Goal: Task Accomplishment & Management: Use online tool/utility

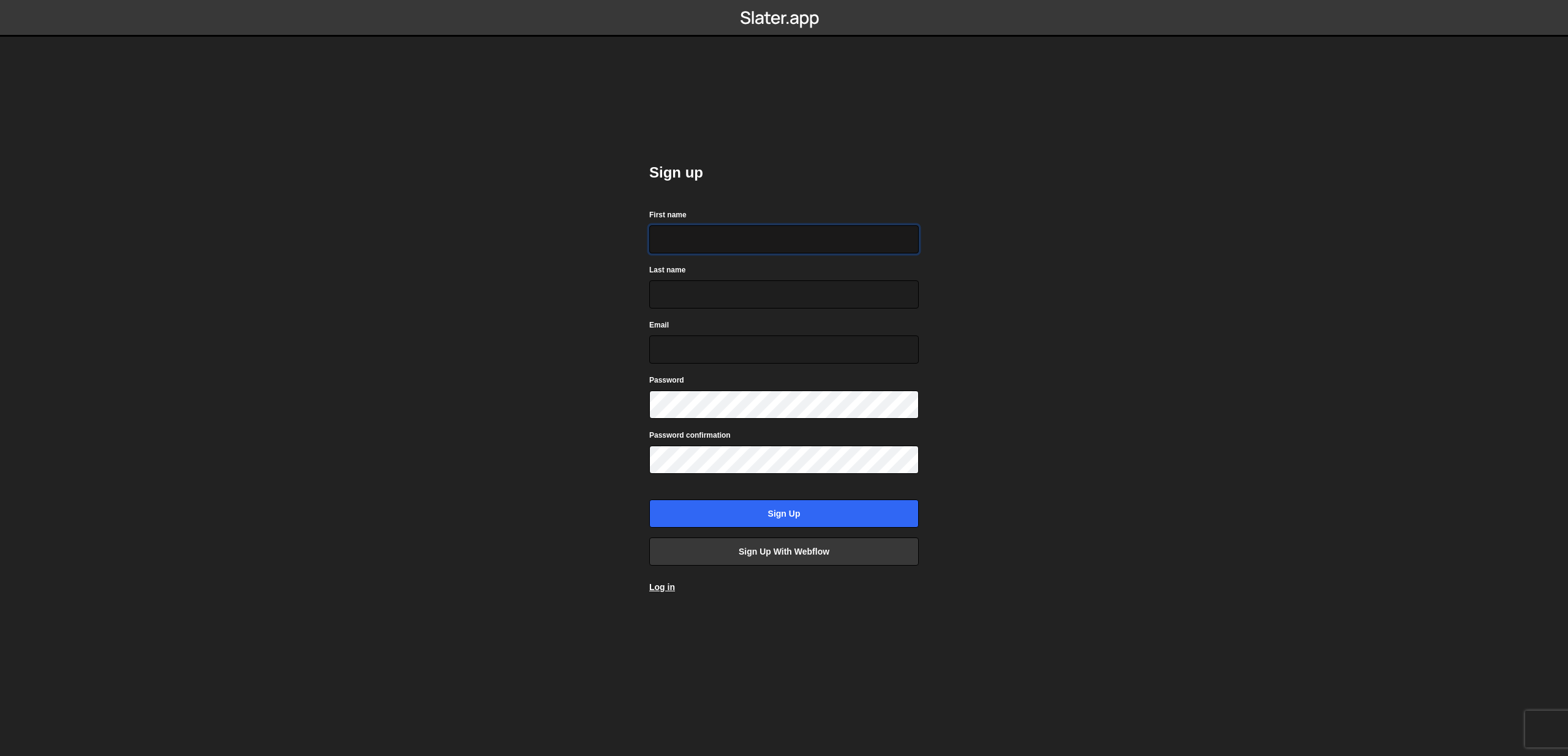
click at [734, 241] on input "First name" at bounding box center [784, 239] width 270 height 28
type input "Mark"
type input "de Graaff"
type input "mark@unframed.nl"
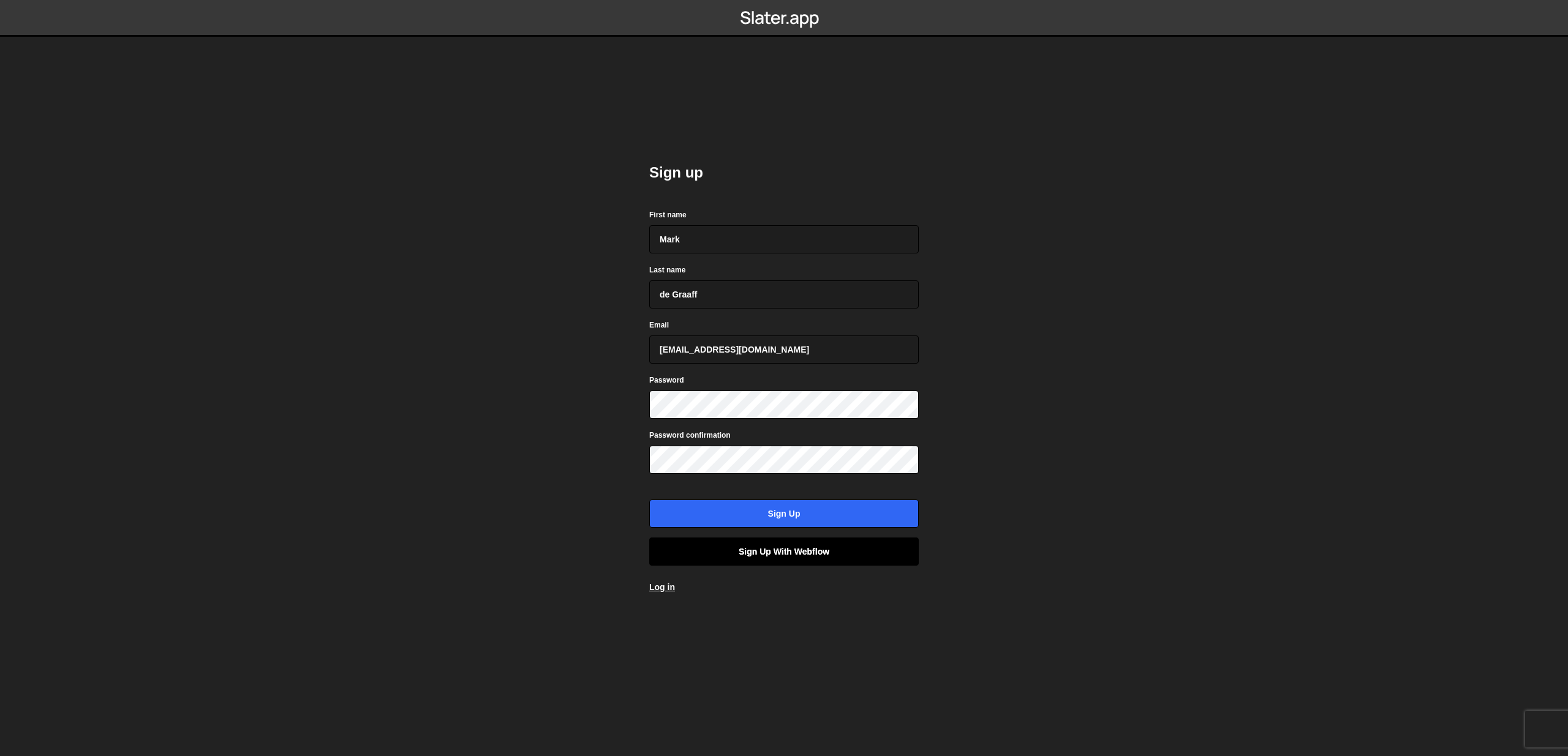
click at [800, 556] on link "Sign up with Webflow" at bounding box center [784, 551] width 270 height 28
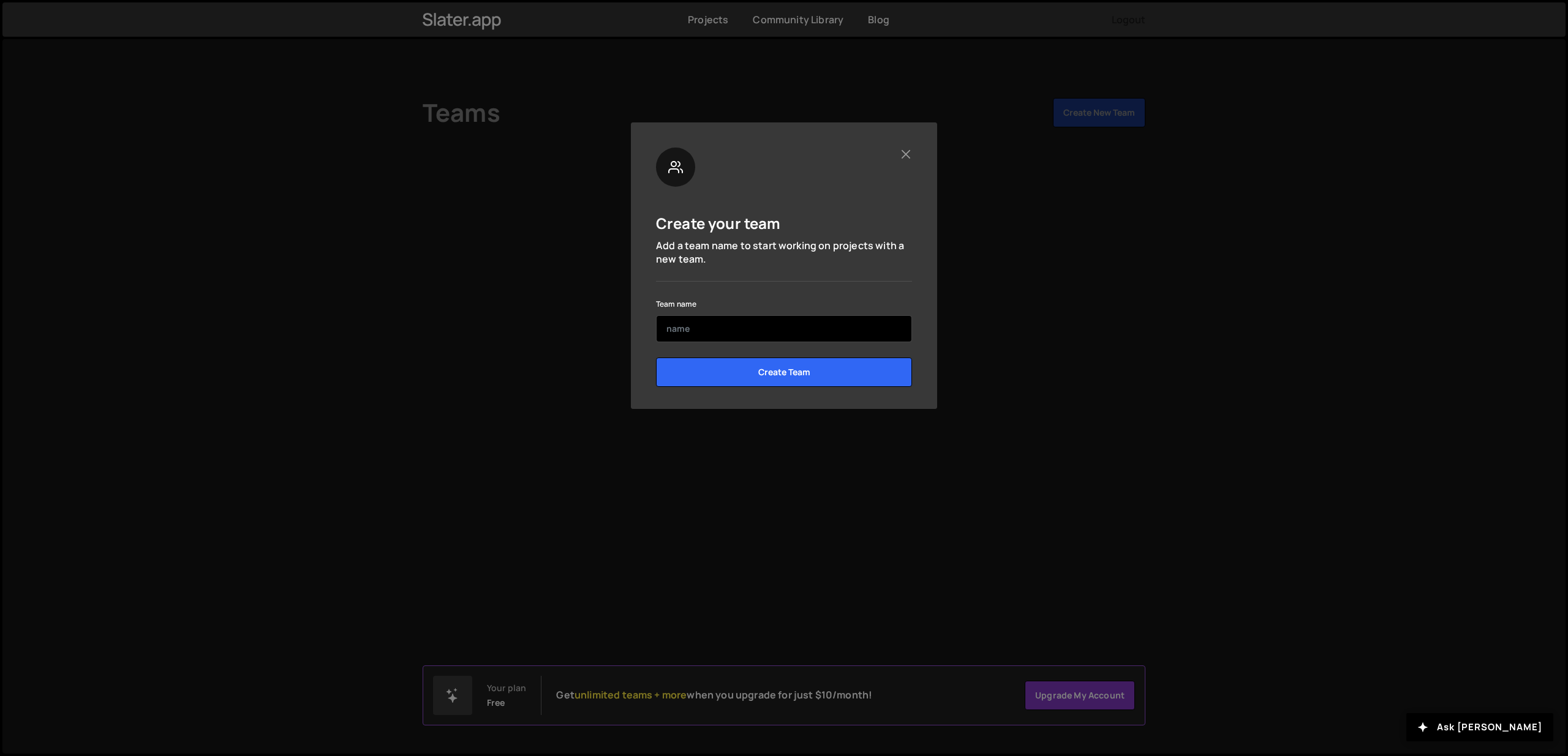
click at [723, 325] on input "text" at bounding box center [784, 328] width 256 height 27
type input "Unframed"
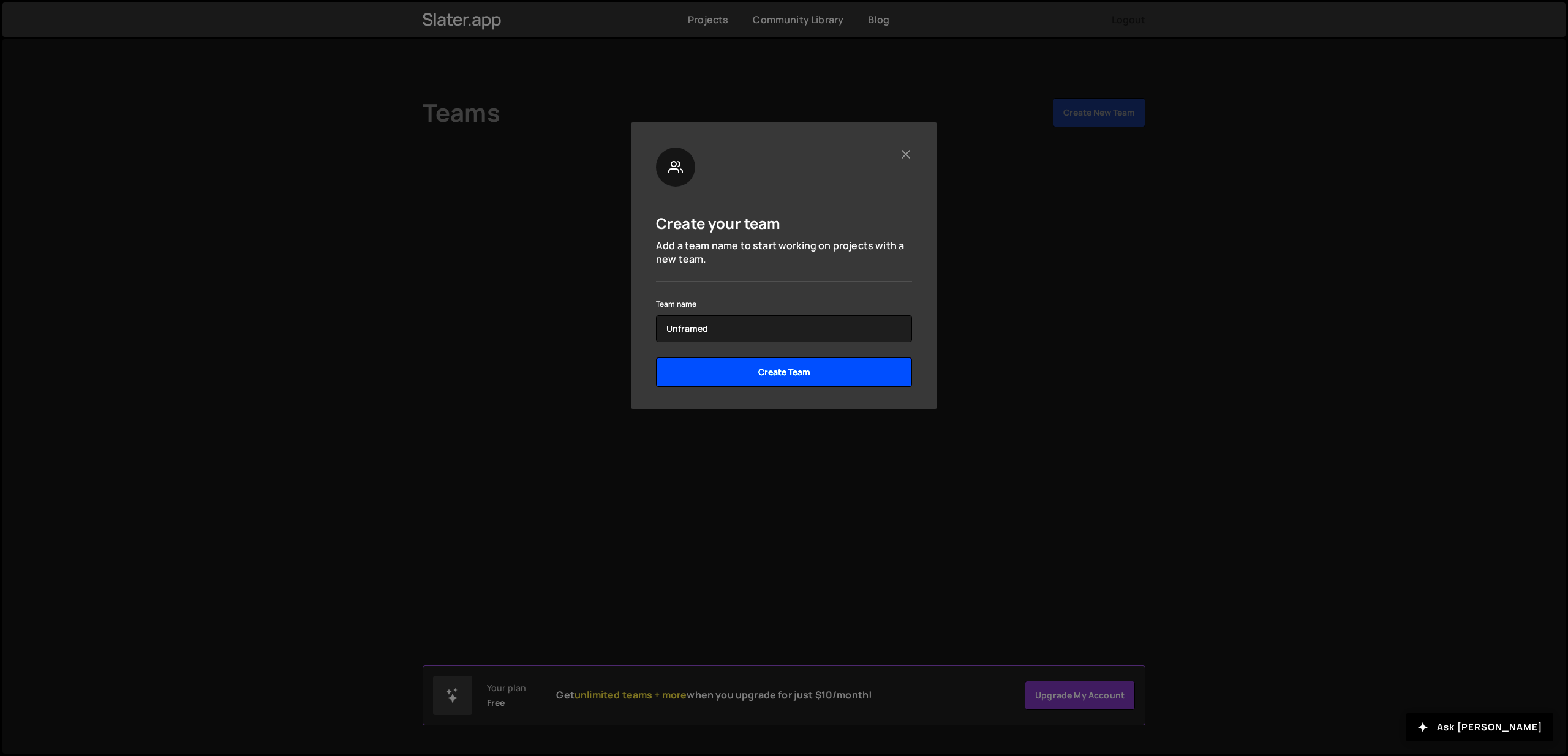
click at [795, 367] on input "Create Team" at bounding box center [784, 372] width 256 height 29
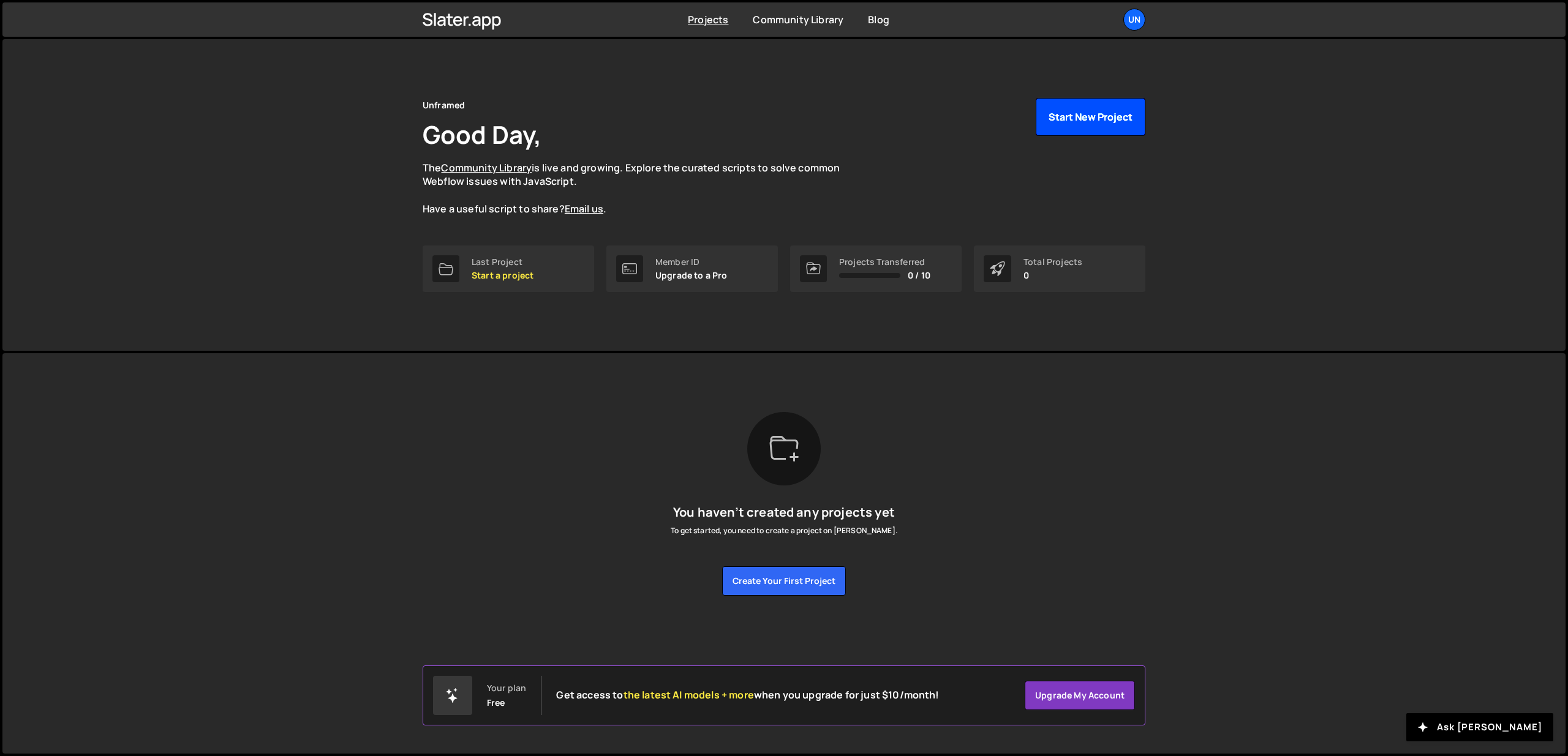
click at [1081, 115] on button "Start New Project" at bounding box center [1090, 117] width 110 height 38
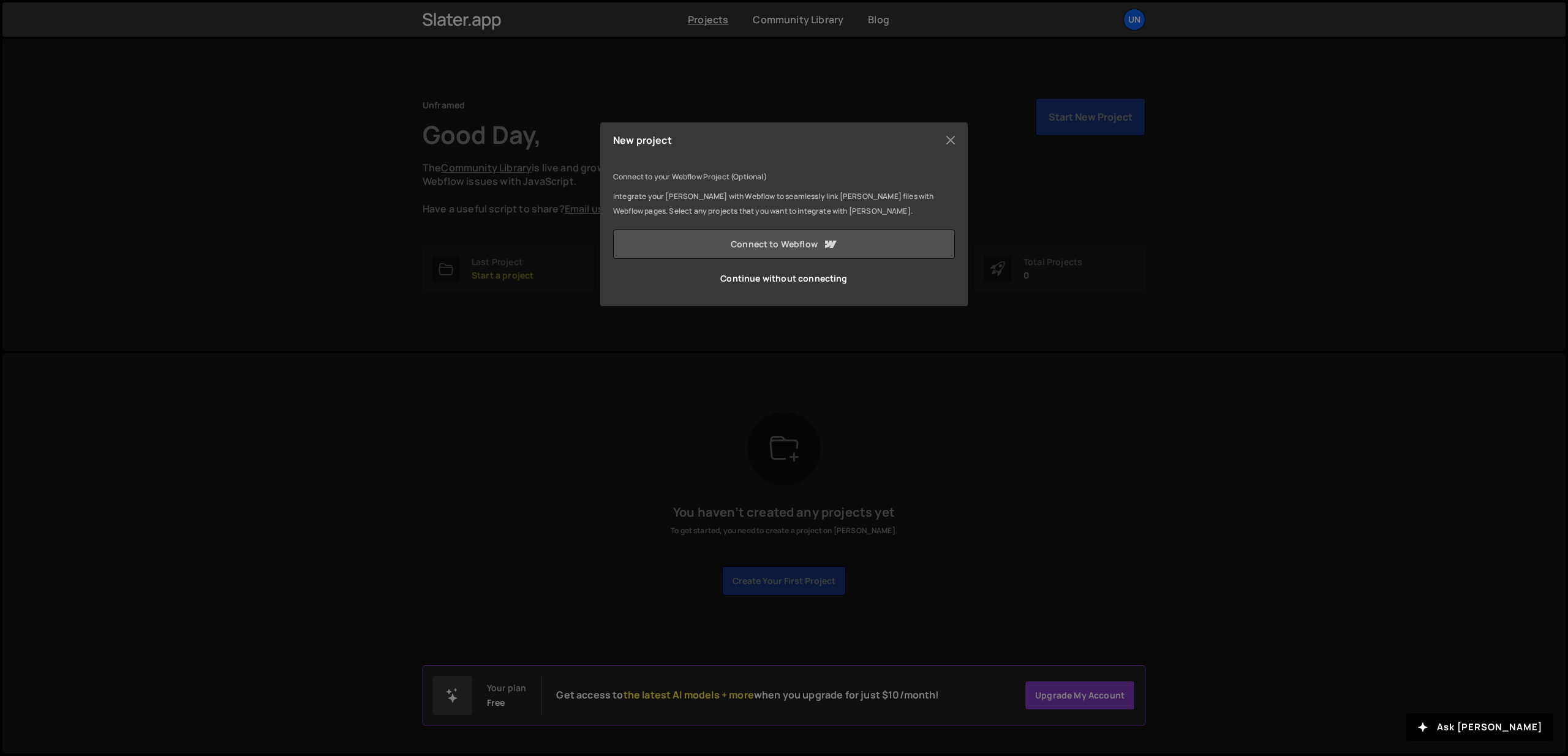
click at [773, 240] on link "Connect to Webflow" at bounding box center [784, 244] width 342 height 29
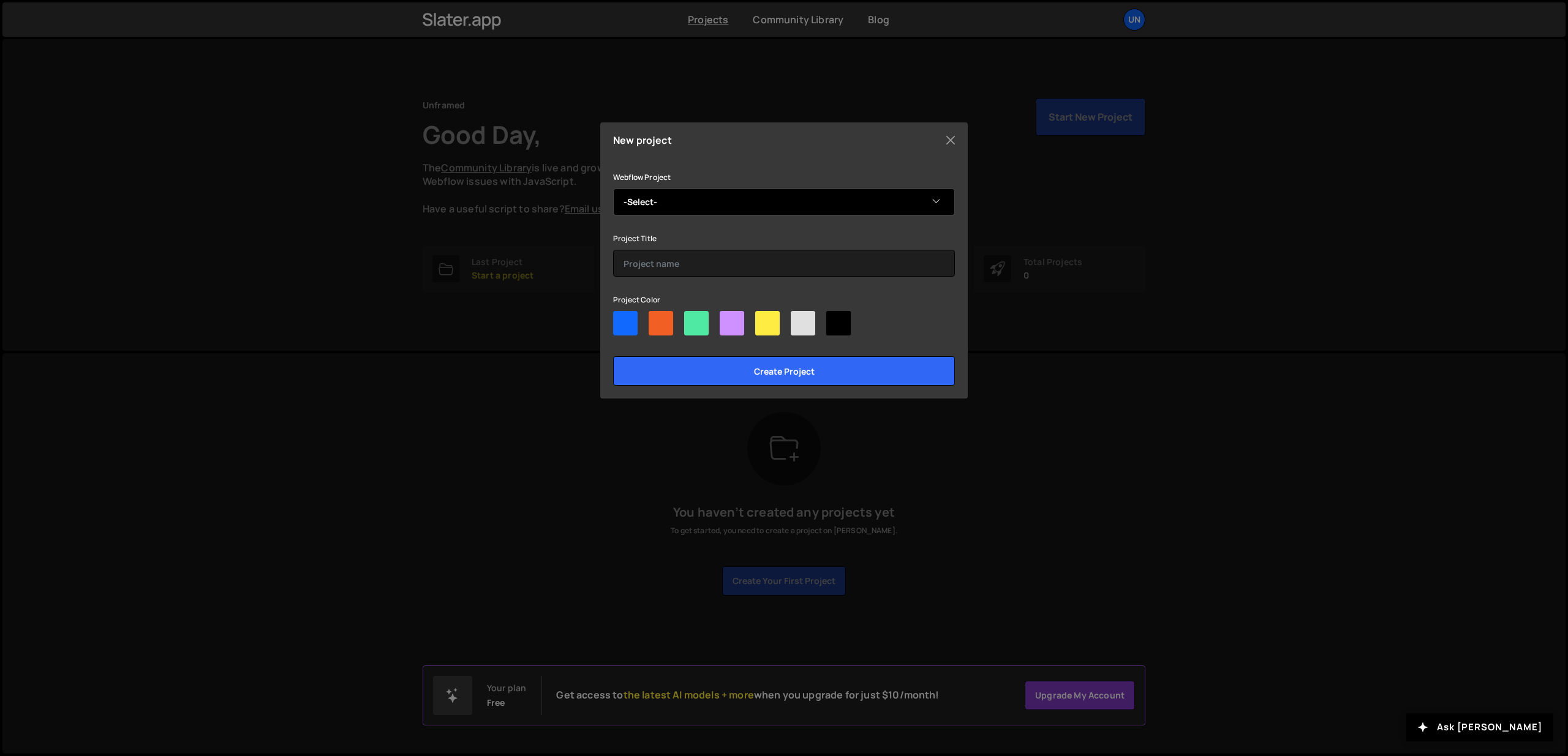
click at [761, 196] on select "-Select- UF 2.0" at bounding box center [784, 202] width 342 height 27
select select "68a7642a99cadf0190857d84"
click at [613, 188] on select "-Select- UF 2.0" at bounding box center [784, 202] width 342 height 27
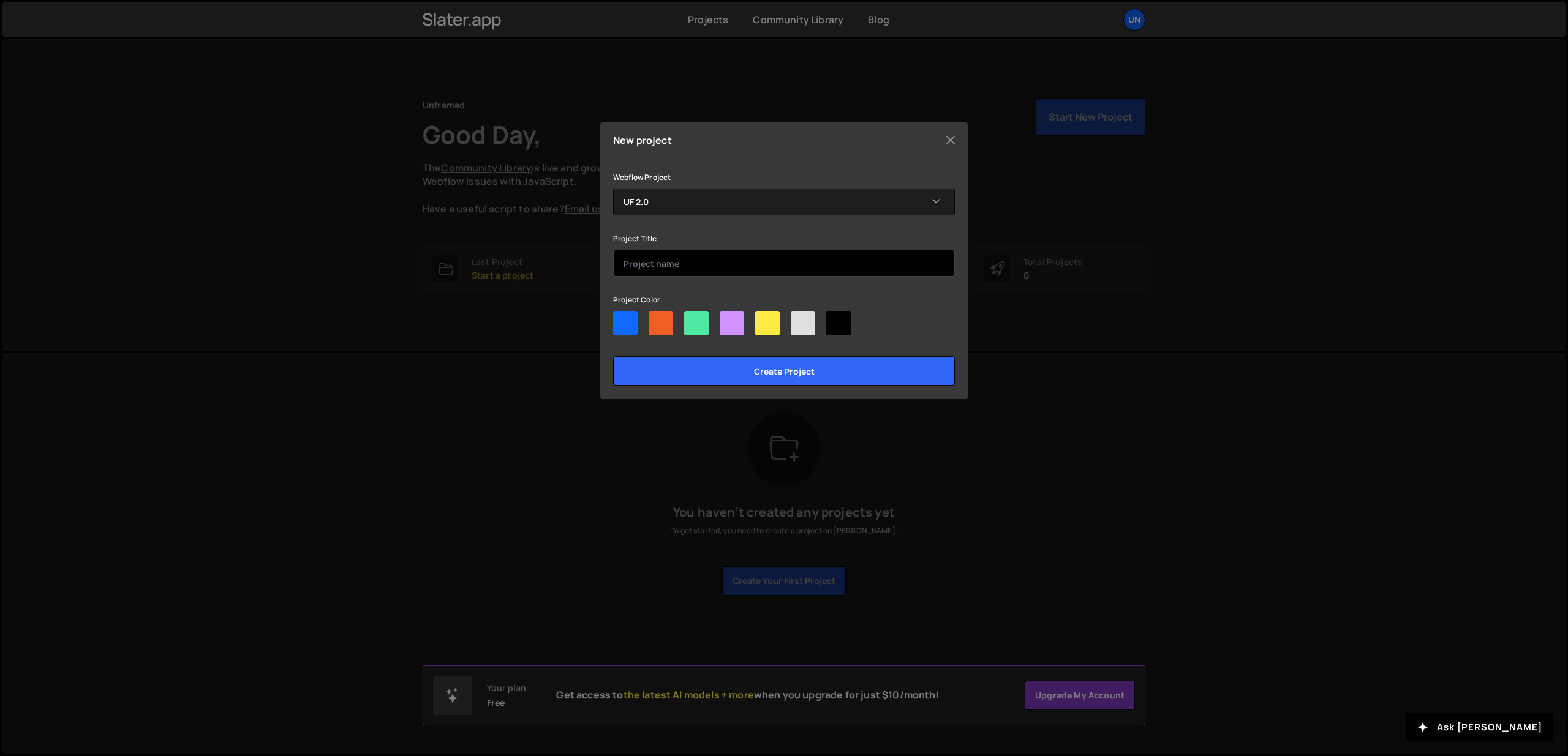
click at [752, 261] on input "text" at bounding box center [784, 263] width 342 height 27
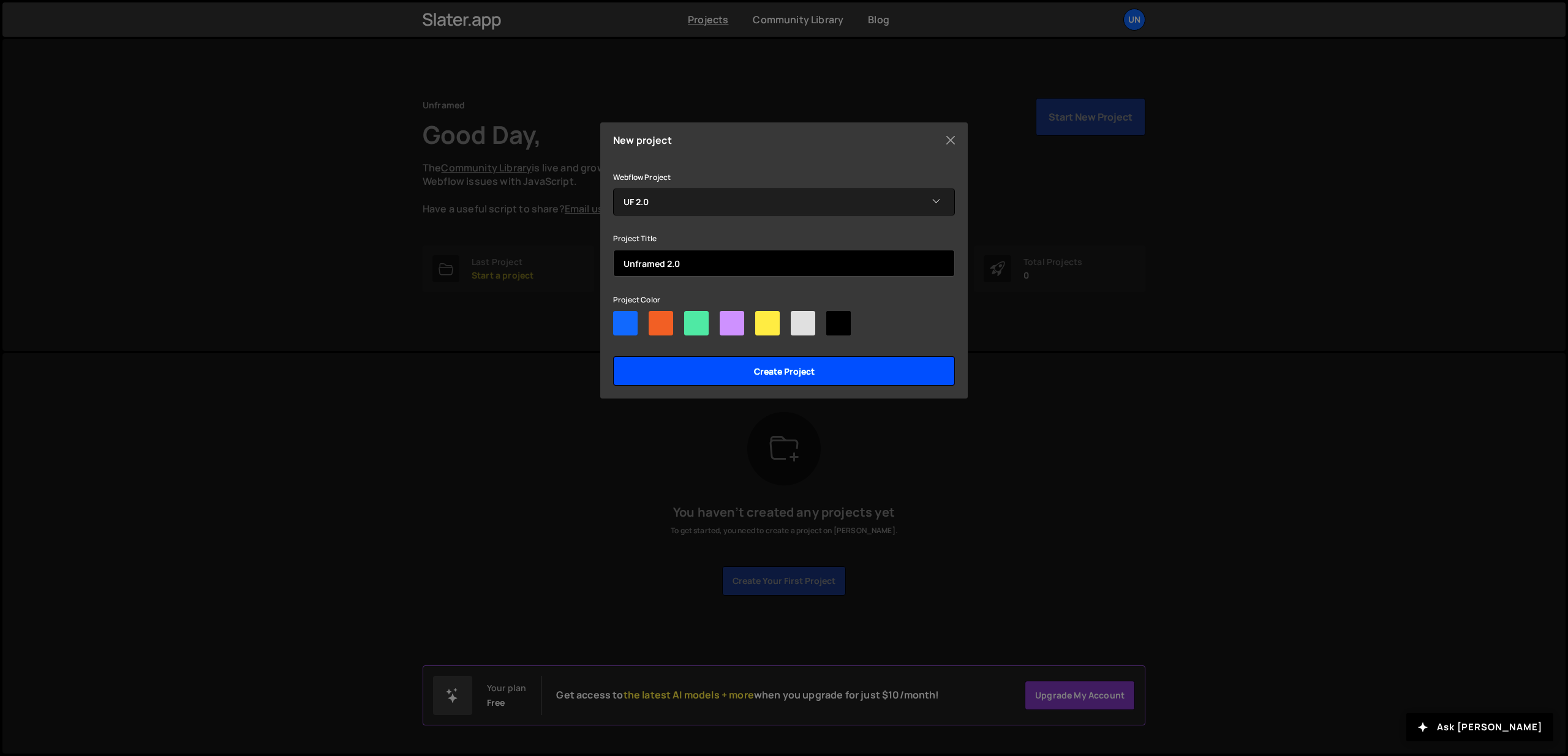
type input "Unframed 2.0"
click at [798, 374] on input "Create project" at bounding box center [784, 371] width 342 height 29
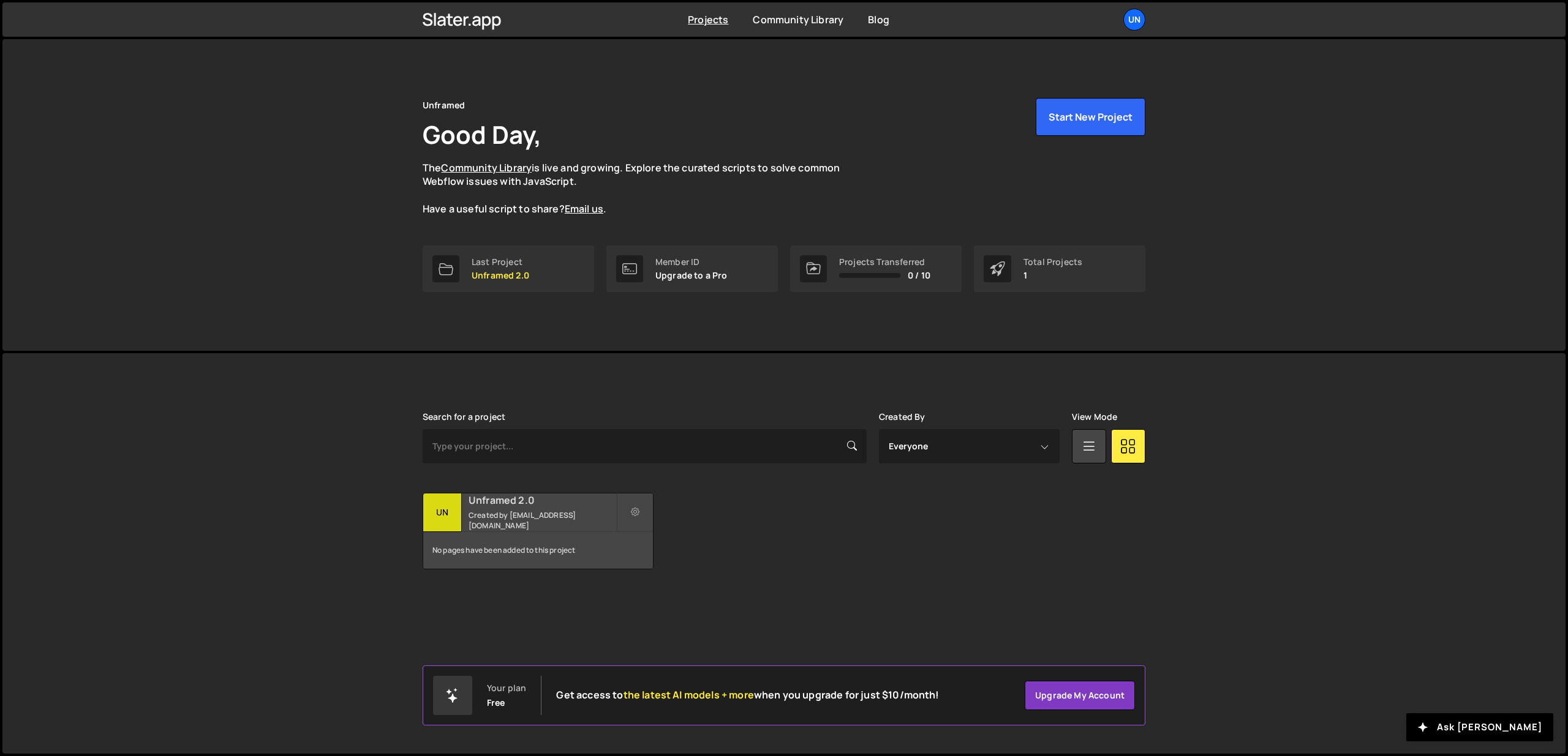
click at [505, 506] on h2 "Unframed 2.0" at bounding box center [542, 500] width 147 height 13
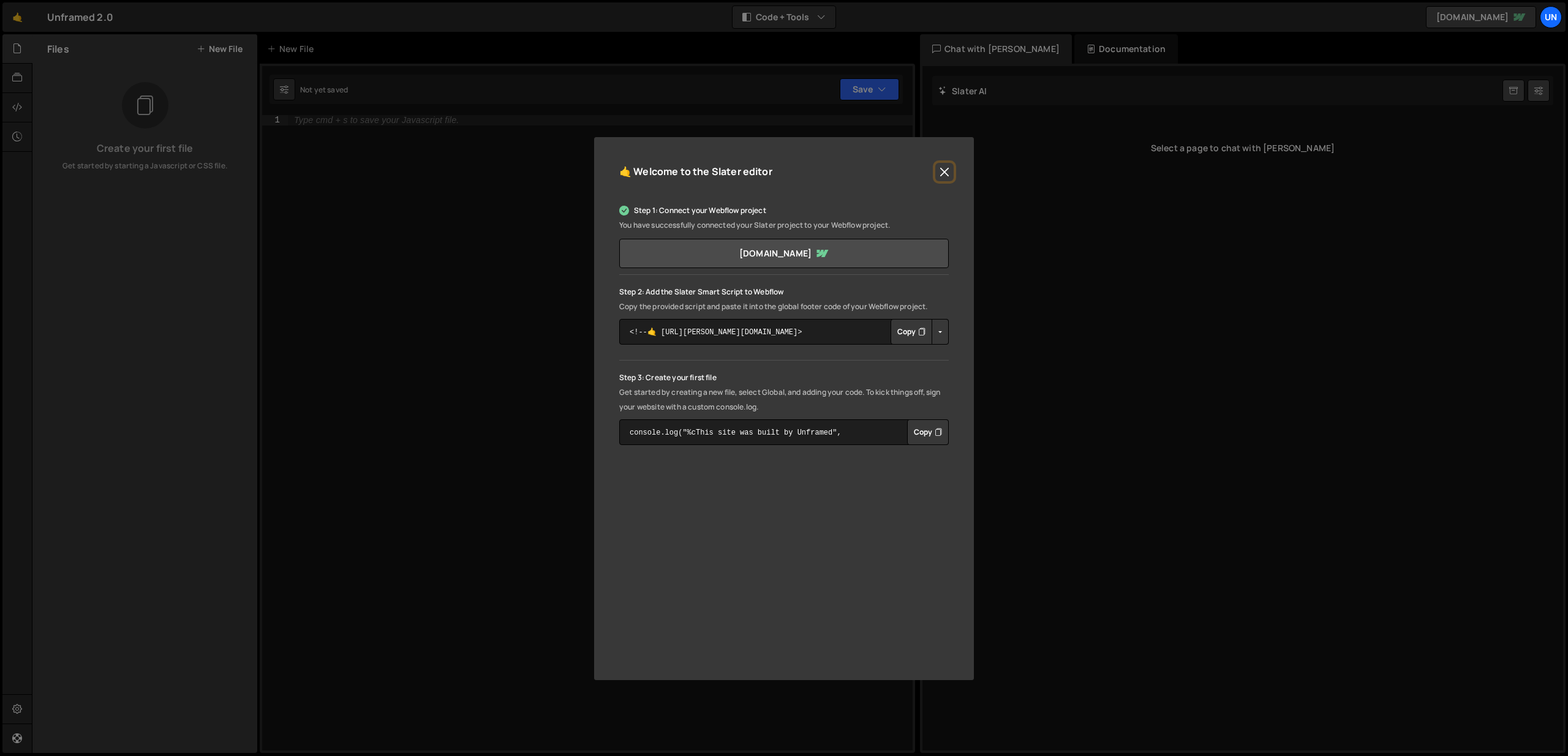
click at [941, 169] on button "Close" at bounding box center [944, 172] width 18 height 18
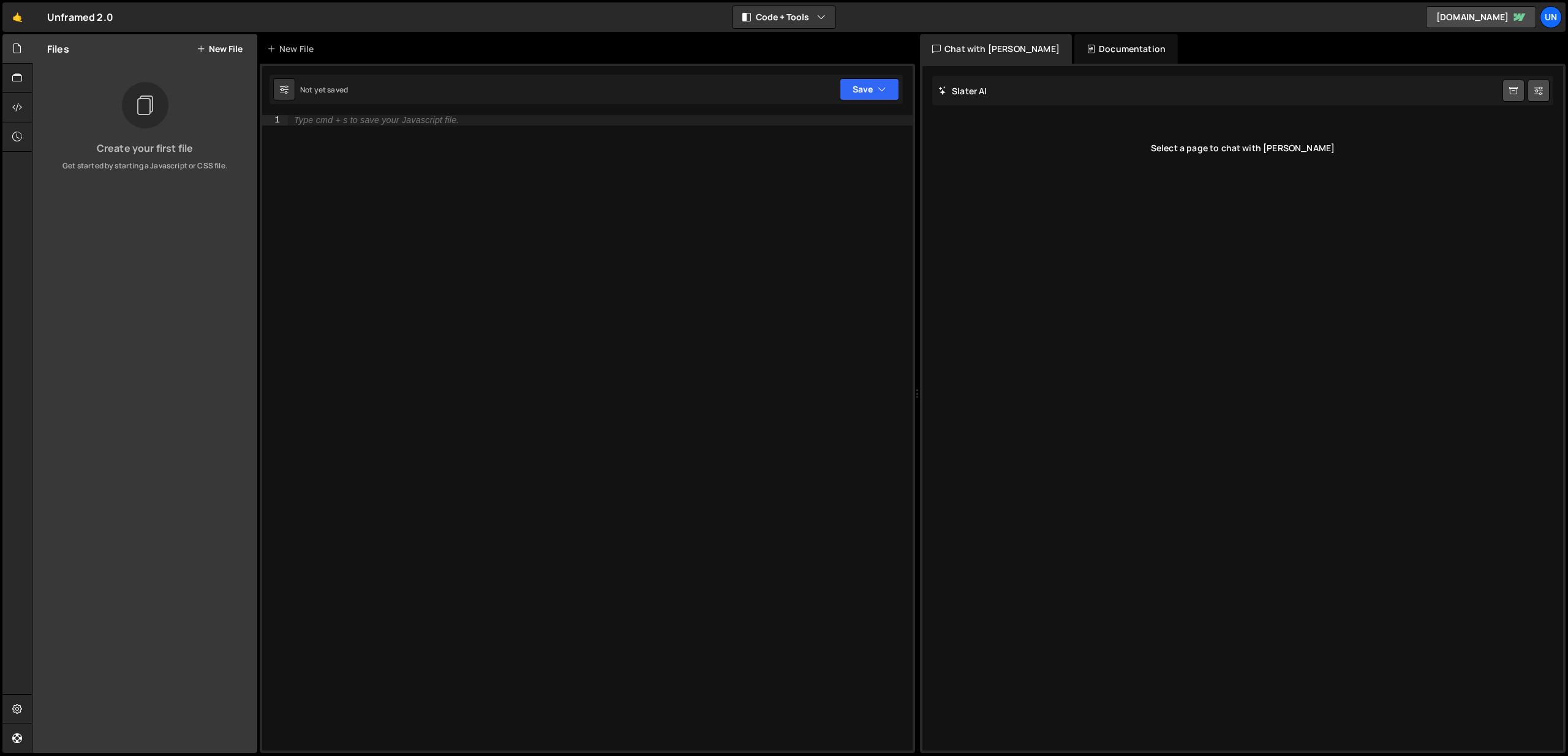
click at [613, 162] on div "Type cmd + s to save your Javascript file." at bounding box center [600, 442] width 625 height 656
click at [577, 151] on div "Type cmd + s to save your Javascript file." at bounding box center [600, 442] width 625 height 656
